Goal: Entertainment & Leisure: Consume media (video, audio)

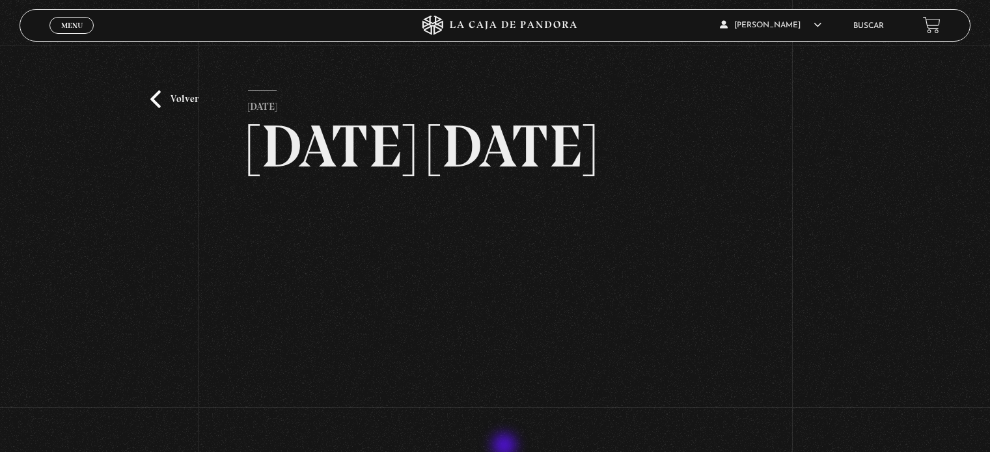
scroll to position [141, 0]
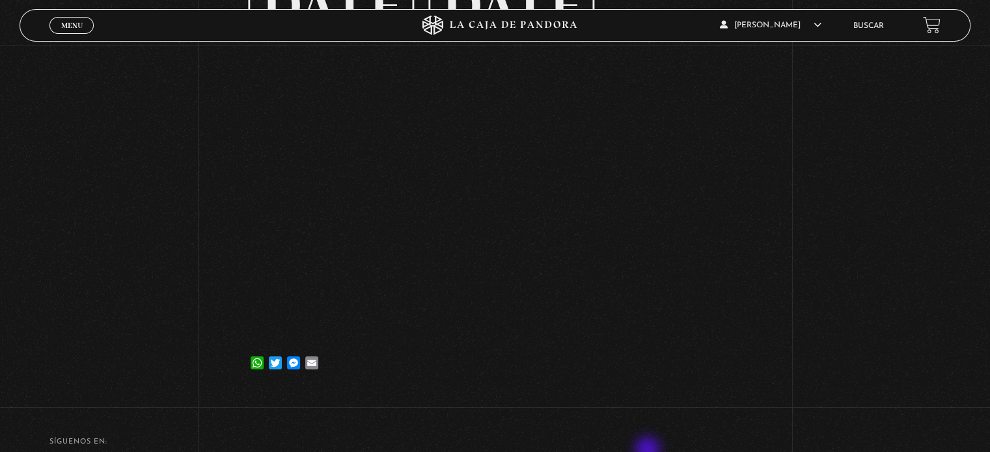
click at [649, 393] on div "Volver [DATE] [DATE] [DATE] WhatsApp Twitter Messenger Email" at bounding box center [495, 171] width 494 height 443
click at [75, 27] on span "Menu" at bounding box center [71, 25] width 21 height 8
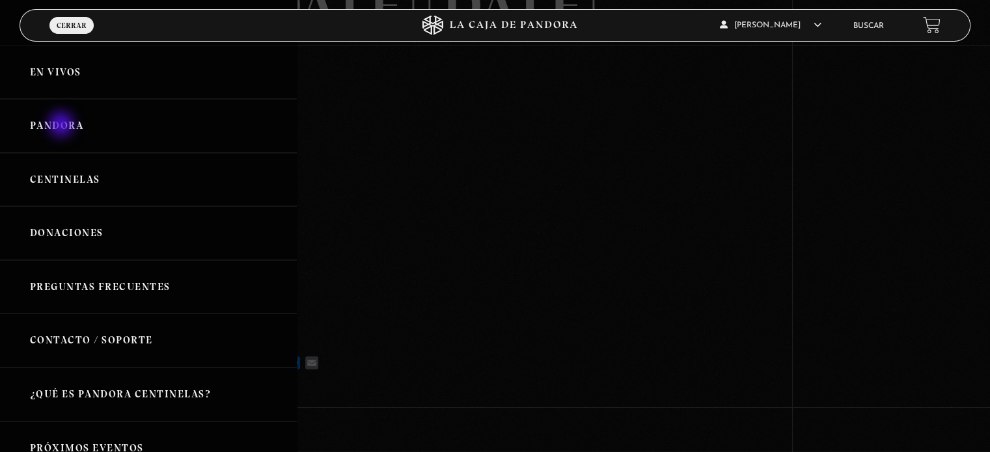
click at [62, 126] on link "Pandora" at bounding box center [148, 126] width 297 height 54
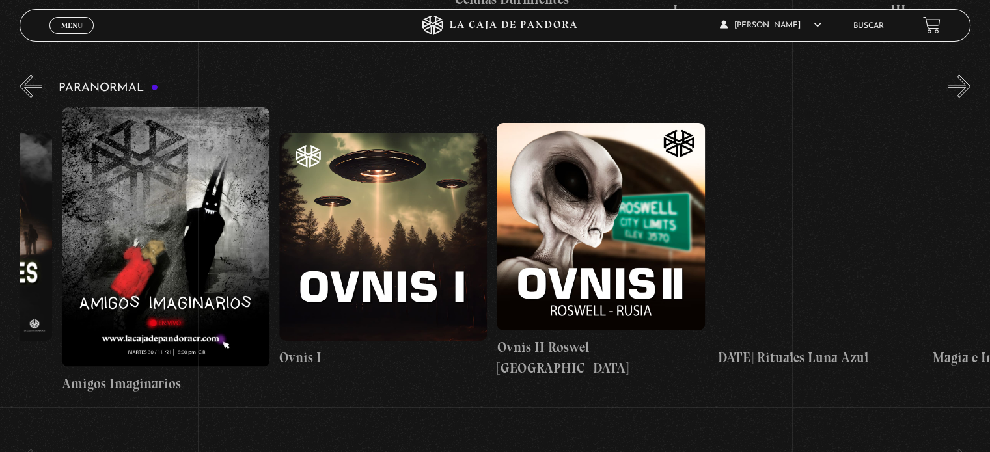
scroll to position [0, 1414]
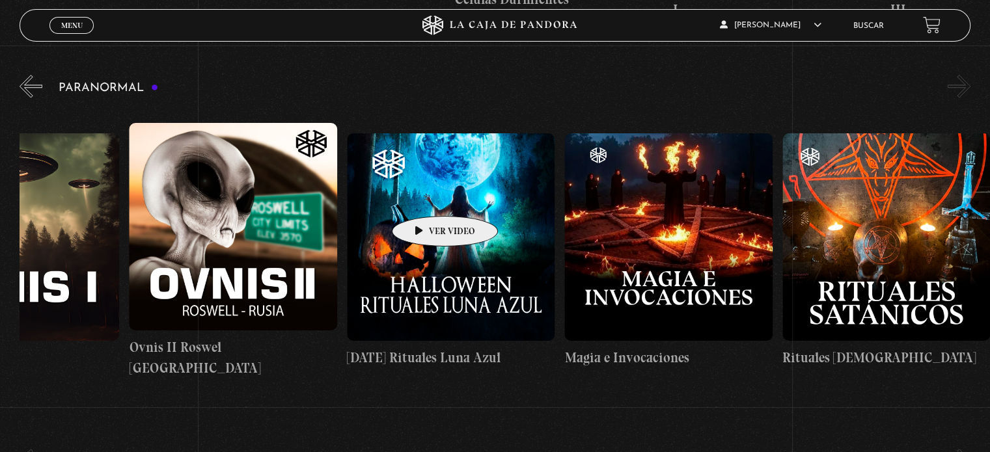
click at [424, 197] on figure at bounding box center [451, 237] width 208 height 208
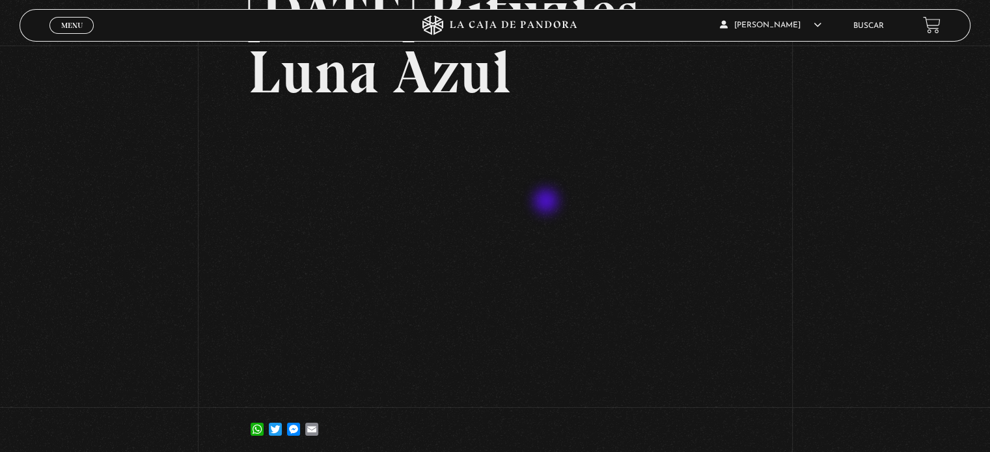
scroll to position [135, 0]
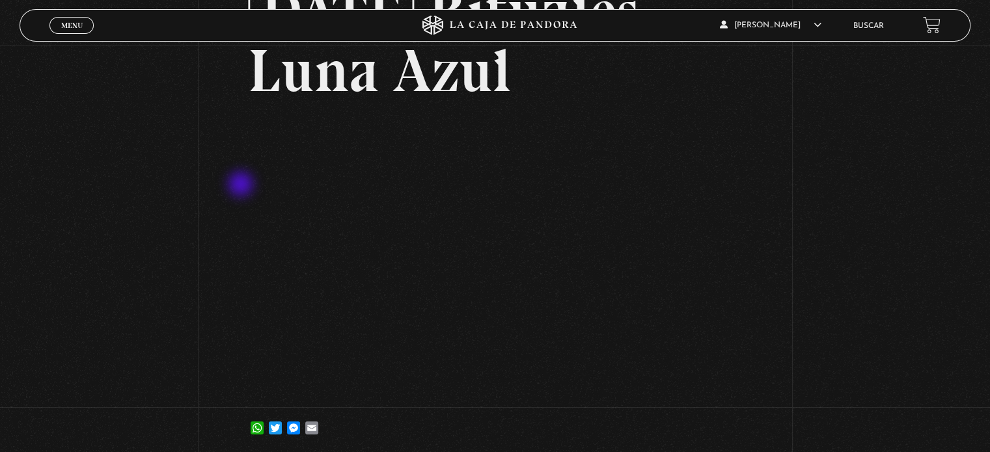
click at [240, 185] on div "Volver 12 julio, 2021 Halloween Rituales Luna Azul WhatsApp Twitter Messenger E…" at bounding box center [495, 184] width 990 height 548
click at [818, 266] on div "Volver 12 julio, 2021 Halloween Rituales Luna Azul WhatsApp Twitter Messenger E…" at bounding box center [495, 184] width 990 height 548
click at [916, 304] on div "Volver 12 julio, 2021 Halloween Rituales Luna Azul WhatsApp Twitter Messenger E…" at bounding box center [495, 184] width 990 height 548
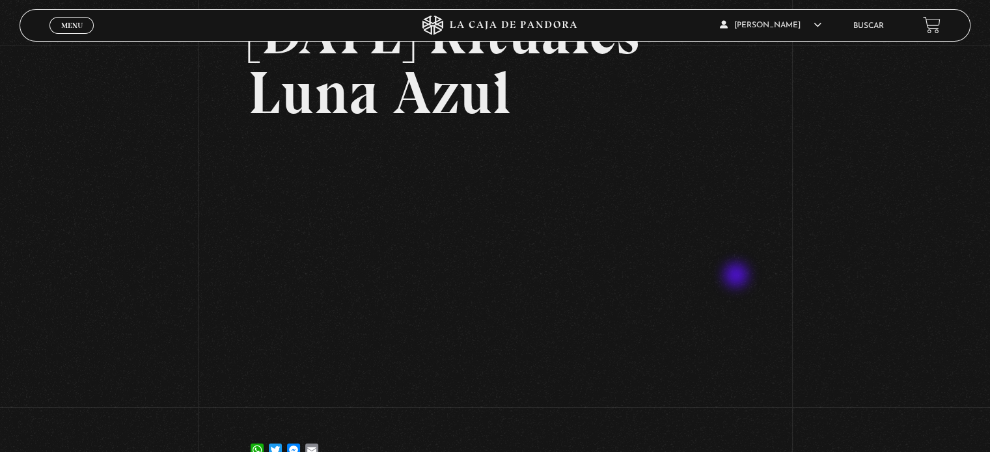
scroll to position [114, 0]
click at [849, 272] on div "Volver 12 julio, 2021 Halloween Rituales Luna Azul WhatsApp Twitter Messenger E…" at bounding box center [495, 206] width 990 height 548
